Goal: Communication & Community: Share content

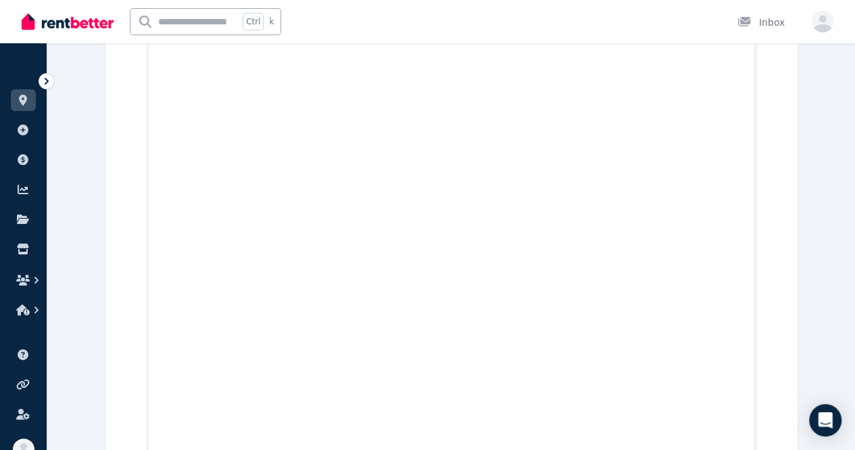
click at [28, 32] on div at bounding box center [68, 21] width 92 height 43
click at [33, 19] on img at bounding box center [68, 21] width 92 height 20
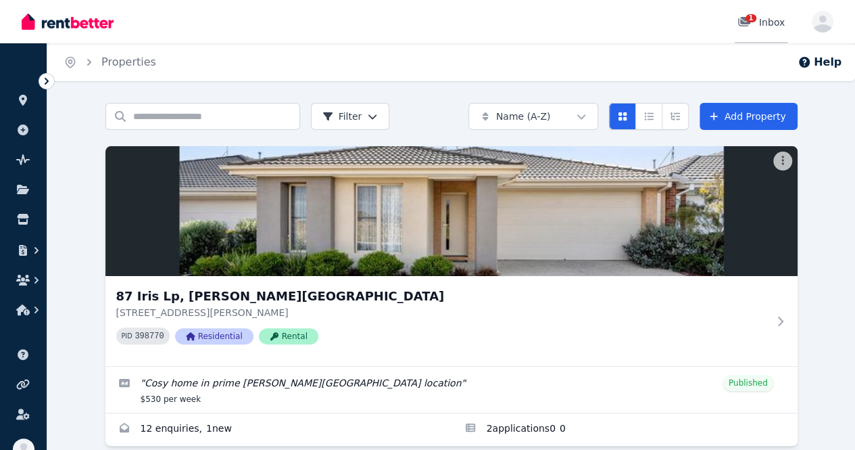
click at [751, 21] on span "1" at bounding box center [751, 18] width 11 height 8
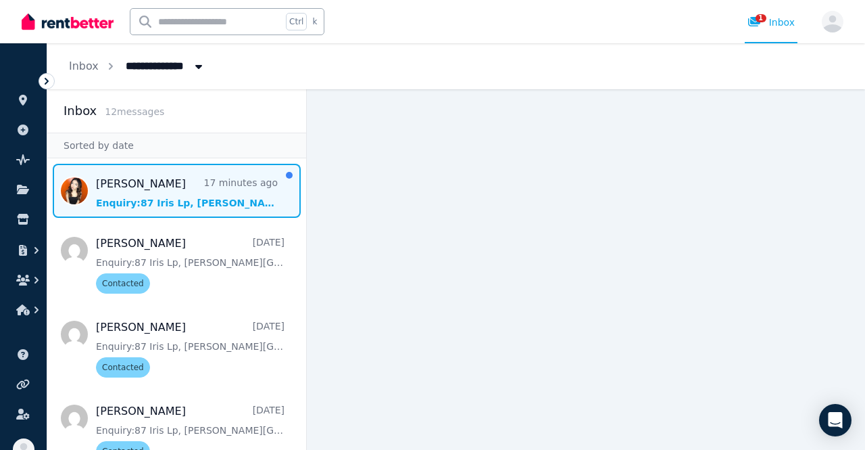
click at [70, 181] on span "Message list" at bounding box center [176, 191] width 259 height 54
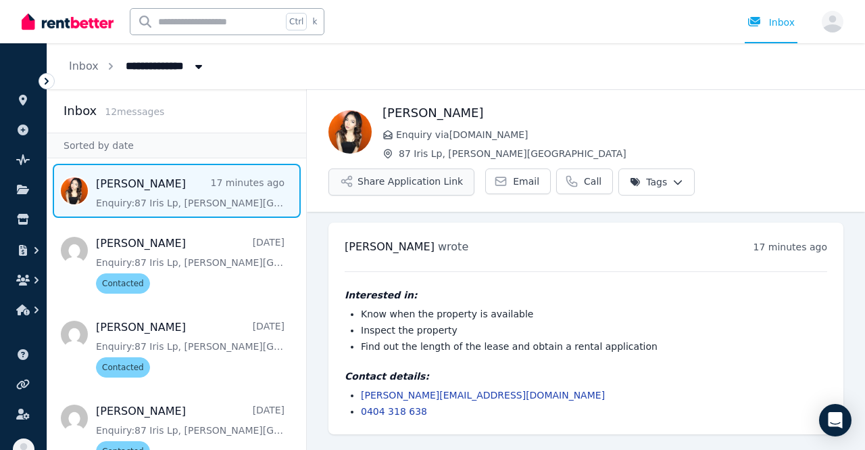
click at [369, 183] on button "Share Application Link" at bounding box center [402, 181] width 146 height 27
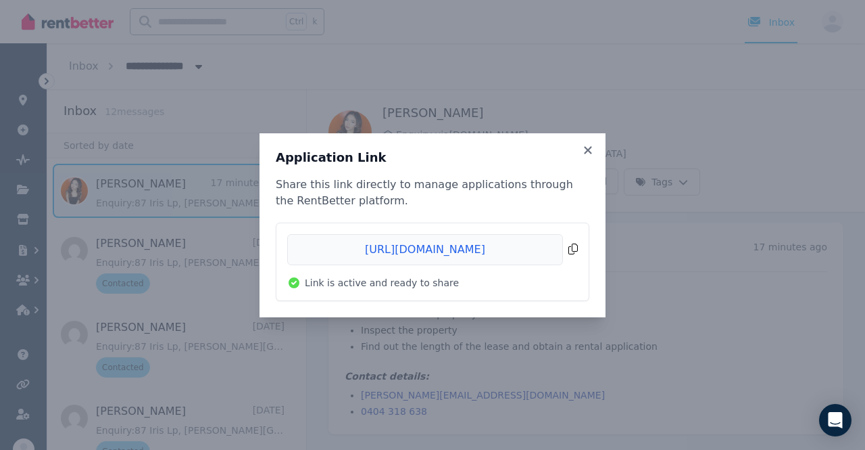
click at [573, 246] on span "Copied!" at bounding box center [432, 249] width 291 height 31
click at [587, 147] on icon at bounding box center [588, 150] width 14 height 12
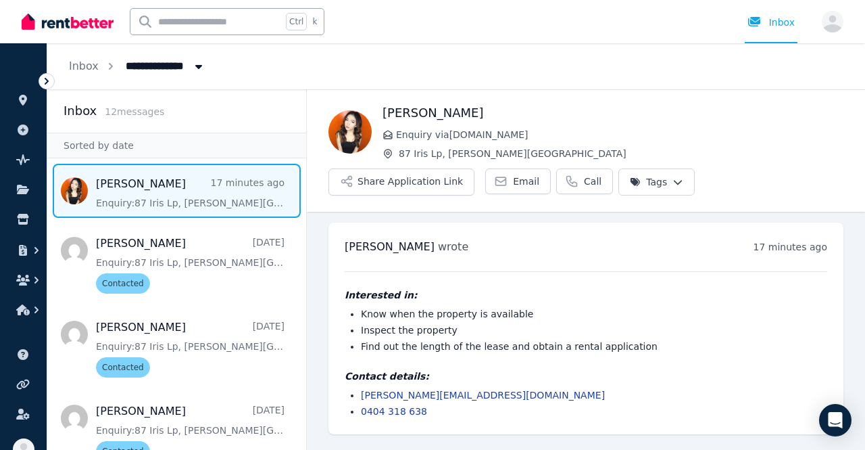
click at [216, 26] on input "text" at bounding box center [205, 22] width 151 height 26
click at [32, 307] on icon "button" at bounding box center [37, 310] width 14 height 14
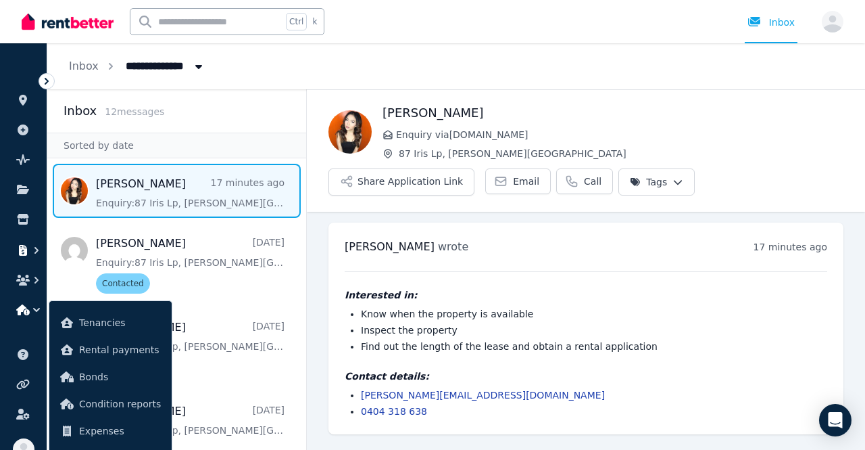
click at [22, 255] on icon "button" at bounding box center [23, 250] width 8 height 11
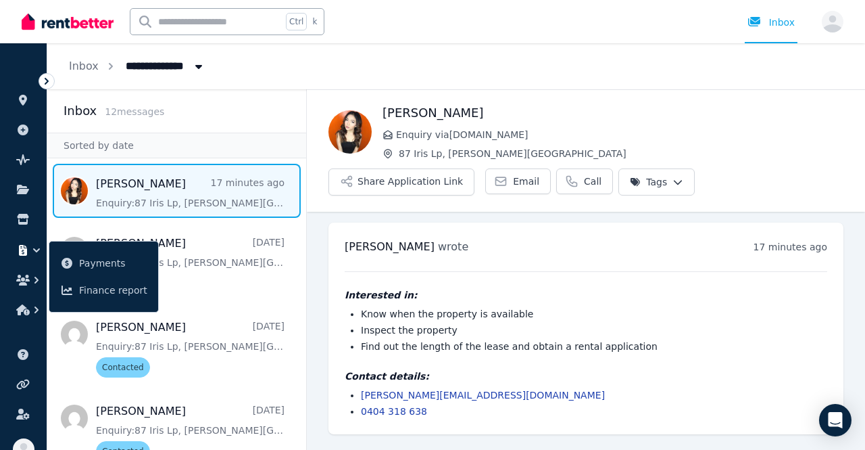
click at [39, 216] on ul "ORGANISE Properties Add property Pulse BETA Documents Marketplace Payments Fina…" at bounding box center [23, 191] width 47 height 268
click at [21, 218] on icon at bounding box center [22, 219] width 11 height 11
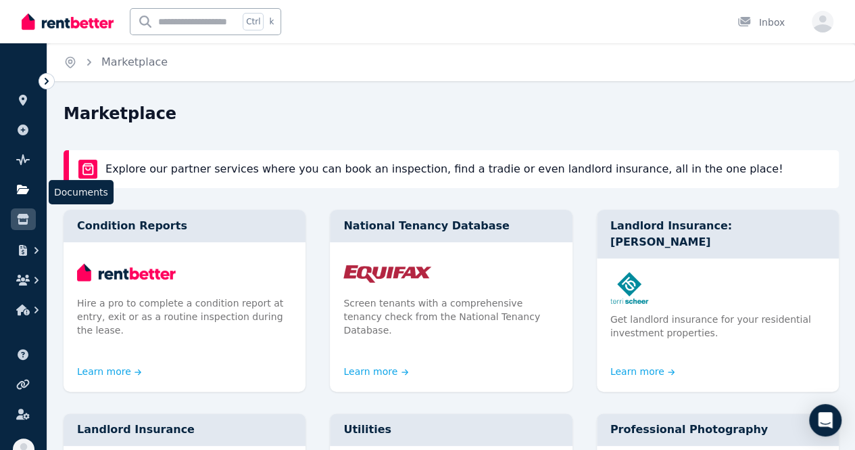
click at [30, 185] on link at bounding box center [23, 189] width 25 height 22
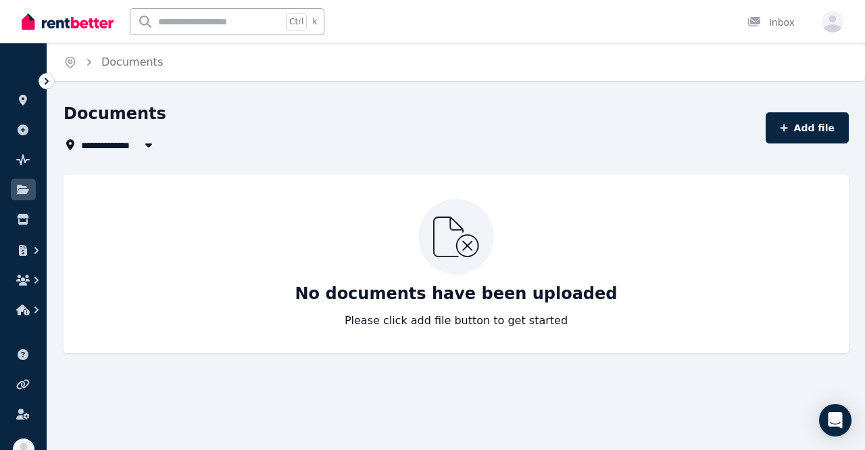
click at [49, 78] on icon at bounding box center [47, 81] width 14 height 14
